Goal: Find specific page/section

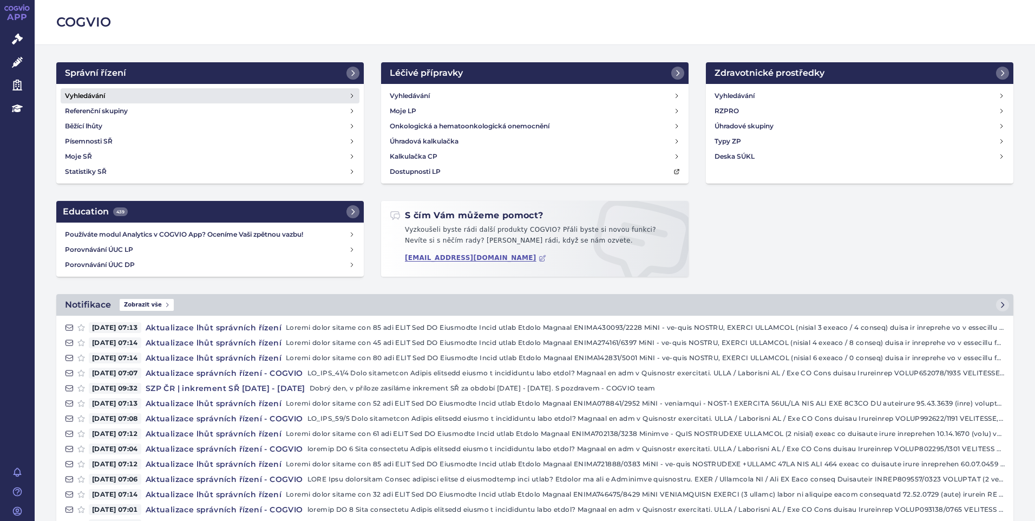
click at [92, 93] on h4 "Vyhledávání" at bounding box center [85, 95] width 40 height 11
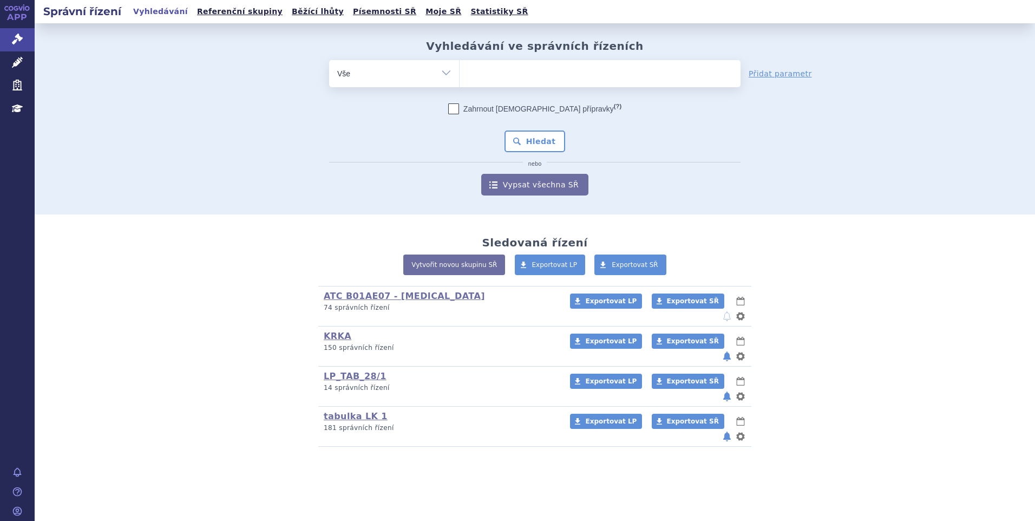
click at [499, 85] on span at bounding box center [600, 73] width 281 height 27
click at [460, 85] on select at bounding box center [459, 73] width 1 height 27
